Goal: Task Accomplishment & Management: Manage account settings

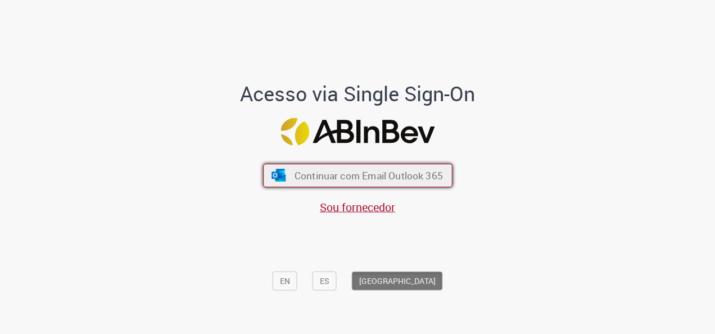
click at [417, 175] on span "Continuar com Email Outlook 365" at bounding box center [368, 175] width 148 height 13
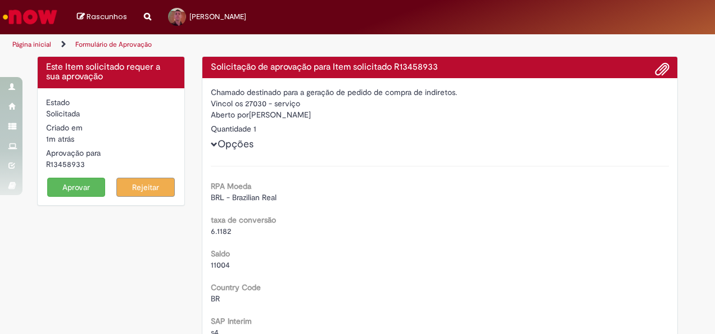
click at [76, 183] on button "Aprovar" at bounding box center [76, 187] width 58 height 19
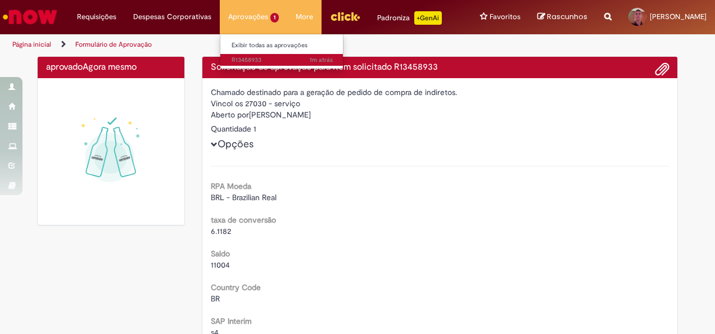
click at [244, 60] on span "1m atrás 1m atrás R13458933" at bounding box center [282, 60] width 101 height 9
click at [241, 30] on li "Aprovações 1 Exibir todas as aprovações 5m atrás 5 minutos atrás R13459002" at bounding box center [253, 17] width 67 height 34
click at [241, 57] on span "5m atrás 5 minutos atrás R13459002" at bounding box center [282, 60] width 101 height 9
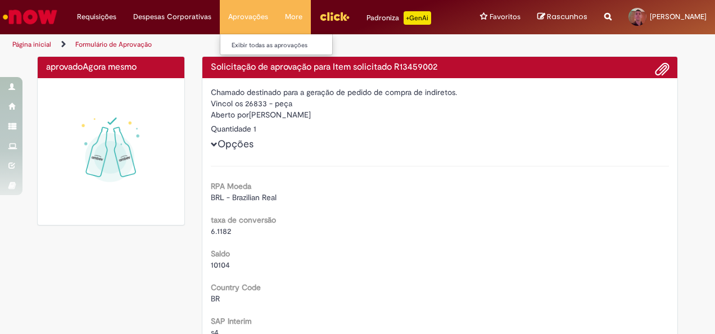
click at [232, 20] on li "Aprovações Exibir todas as aprovações" at bounding box center [248, 17] width 57 height 34
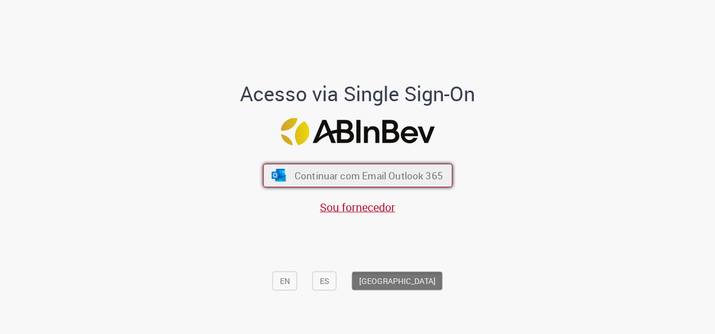
click at [426, 180] on span "Continuar com Email Outlook 365" at bounding box center [368, 175] width 148 height 13
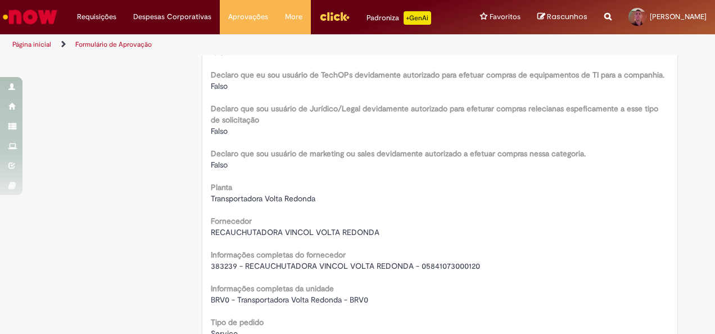
scroll to position [787, 0]
